Goal: Go to known website

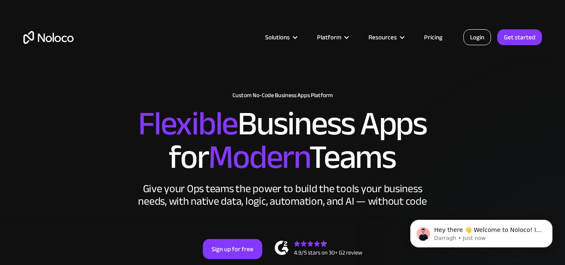
click at [477, 36] on link "Login" at bounding box center [478, 37] width 28 height 16
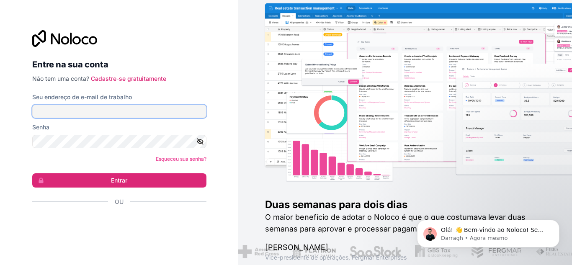
click at [159, 108] on input "Seu endereço de e-mail de trabalho" at bounding box center [119, 111] width 174 height 13
click at [146, 105] on input "Seu endereço de e-mail de trabalho" at bounding box center [119, 111] width 174 height 13
type input "[PERSON_NAME][EMAIL_ADDRESS][DOMAIN_NAME]"
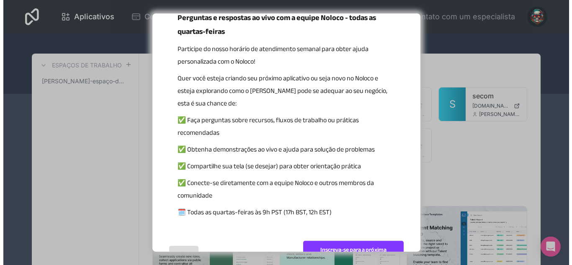
scroll to position [127, 0]
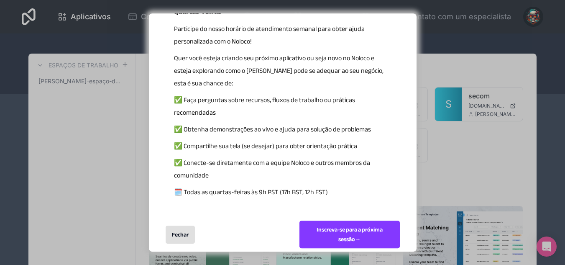
click at [180, 231] on div "Fechar" at bounding box center [180, 235] width 29 height 18
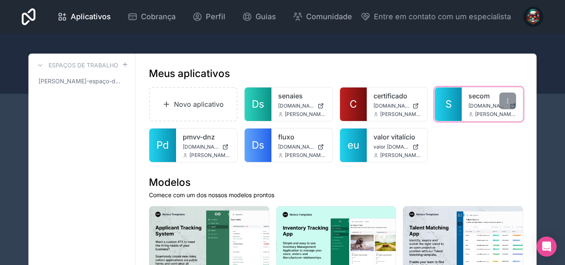
click at [446, 106] on font "S" at bounding box center [449, 104] width 6 height 12
